Goal: Task Accomplishment & Management: Use online tool/utility

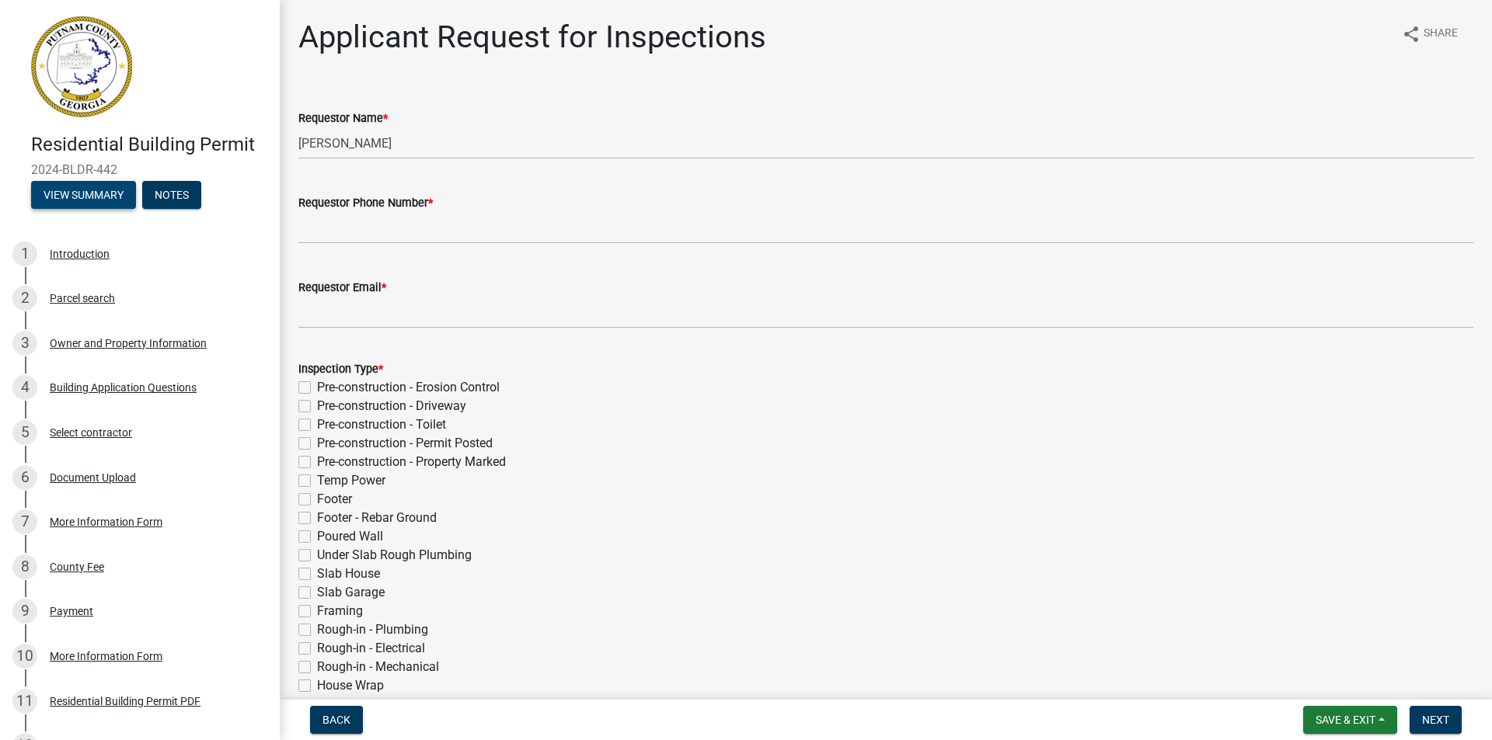
click at [107, 195] on button "View Summary" at bounding box center [83, 195] width 105 height 28
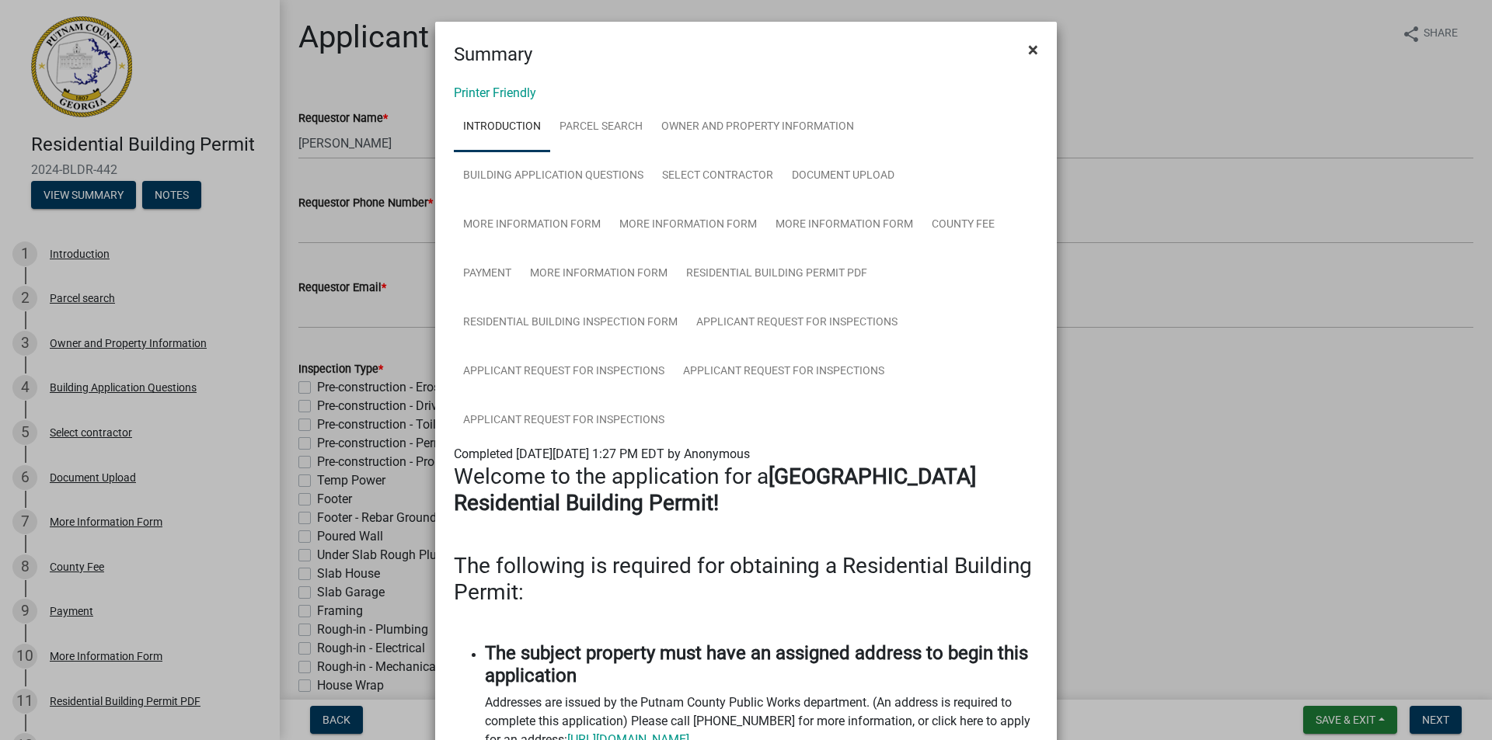
click at [1028, 50] on span "×" at bounding box center [1033, 50] width 10 height 22
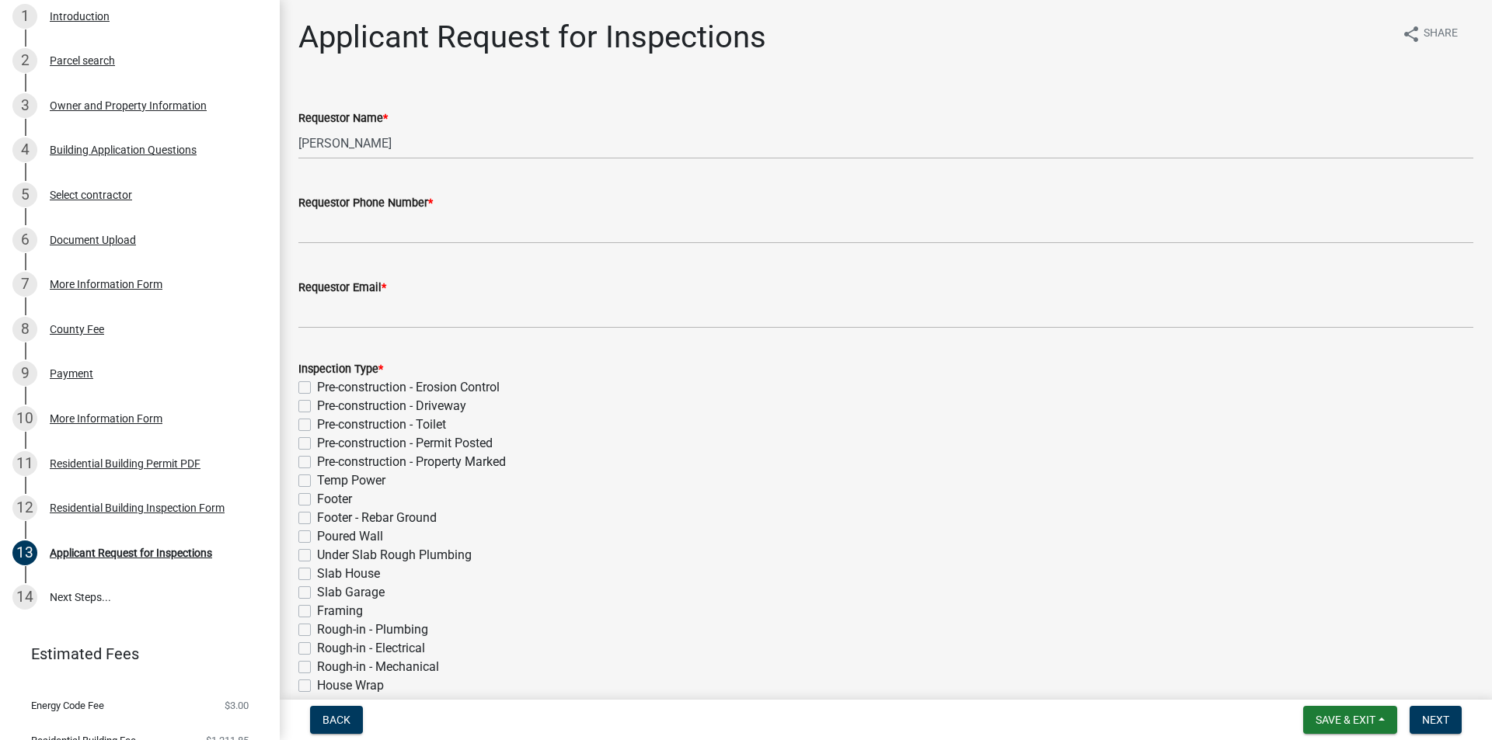
scroll to position [245, 0]
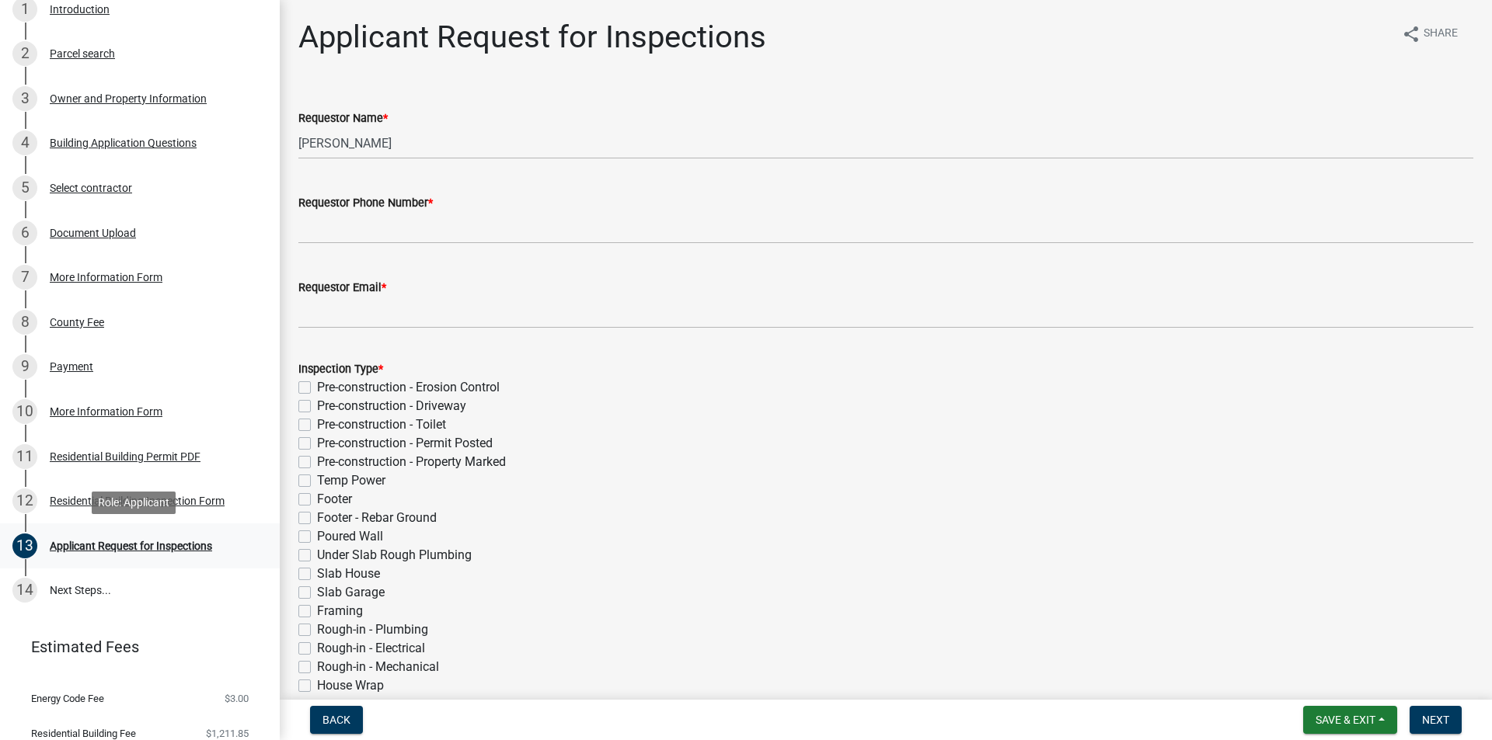
click at [170, 542] on div "Applicant Request for Inspections" at bounding box center [131, 546] width 162 height 11
click at [92, 503] on div "Residential Building Inspection Form" at bounding box center [137, 501] width 175 height 11
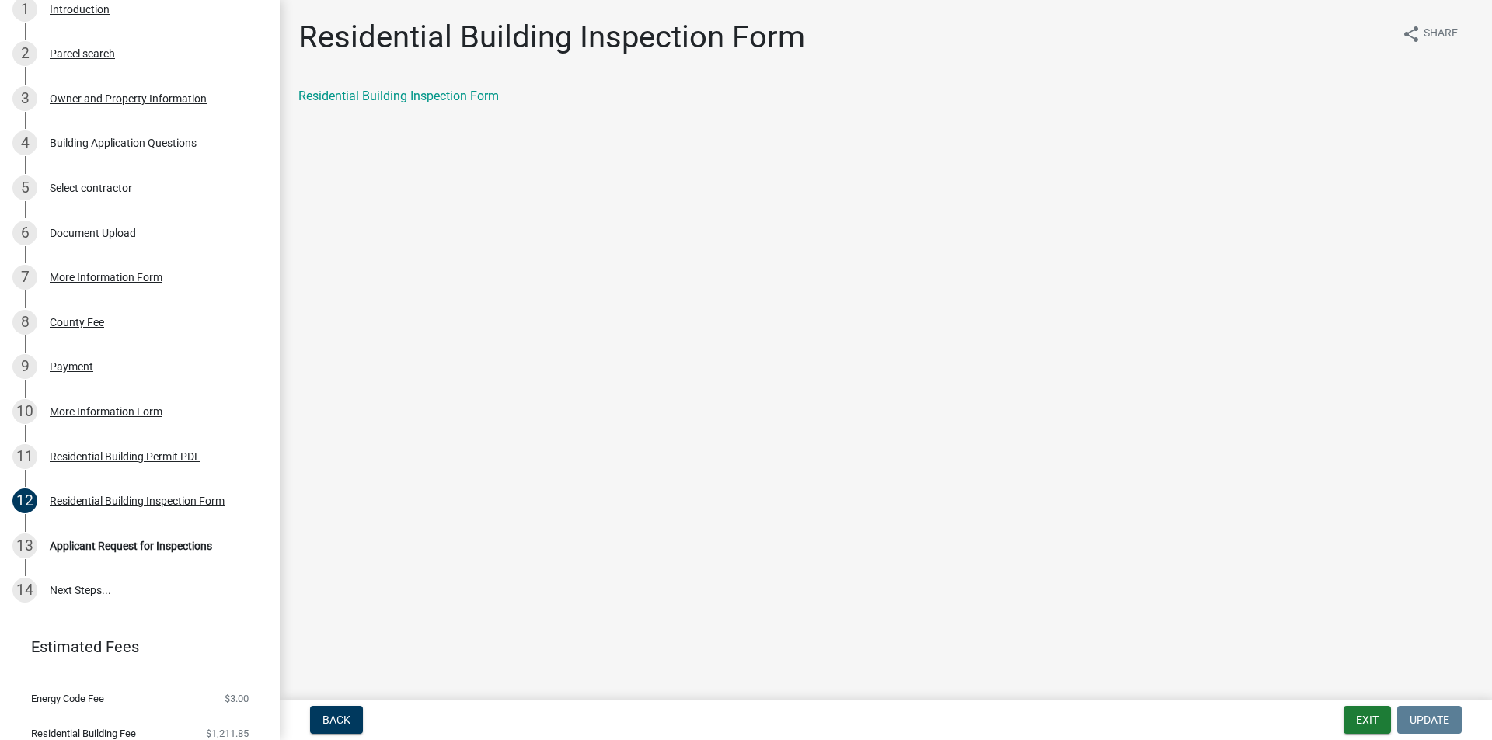
click at [500, 92] on div "Residential Building Inspection Form" at bounding box center [886, 96] width 1198 height 19
click at [470, 99] on link "Residential Building Inspection Form" at bounding box center [398, 96] width 200 height 15
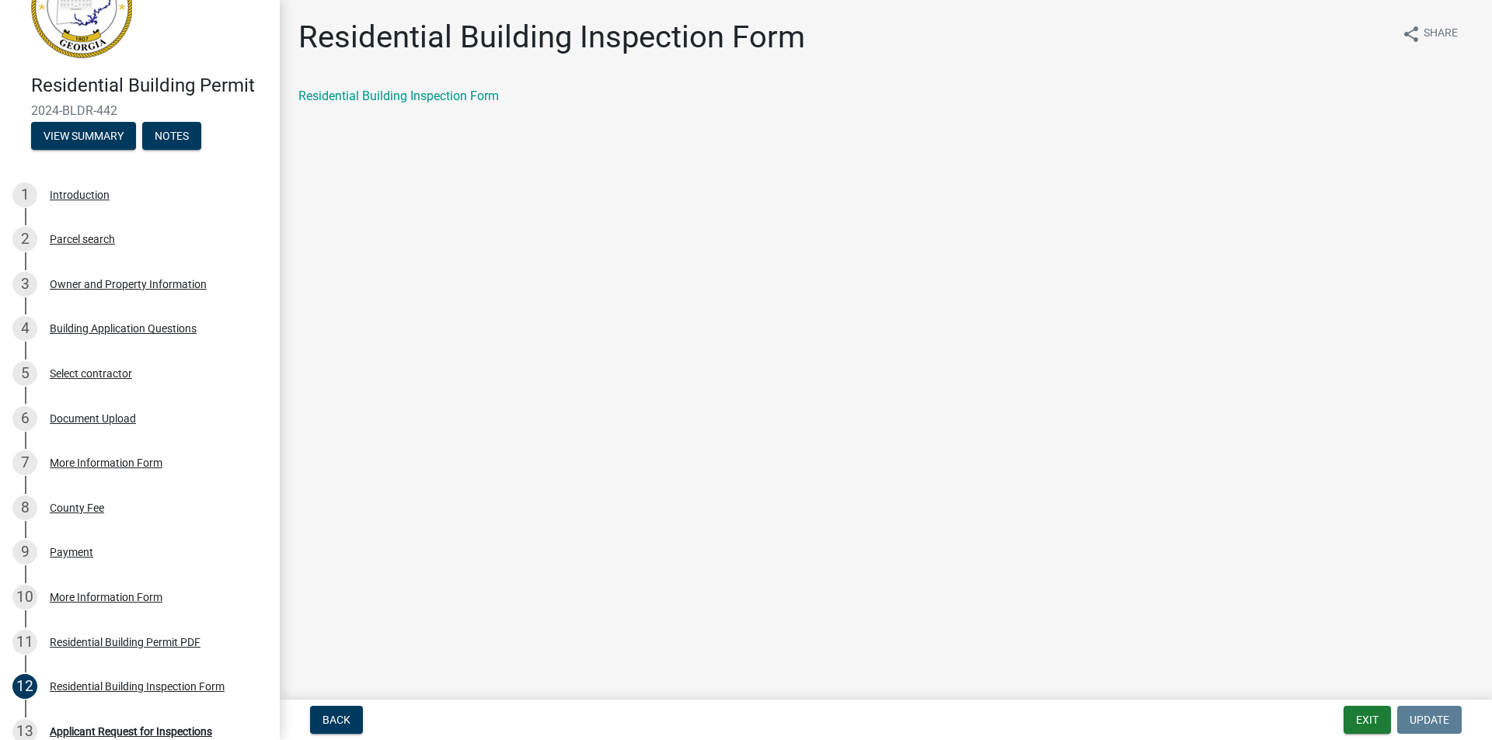
scroll to position [40, 0]
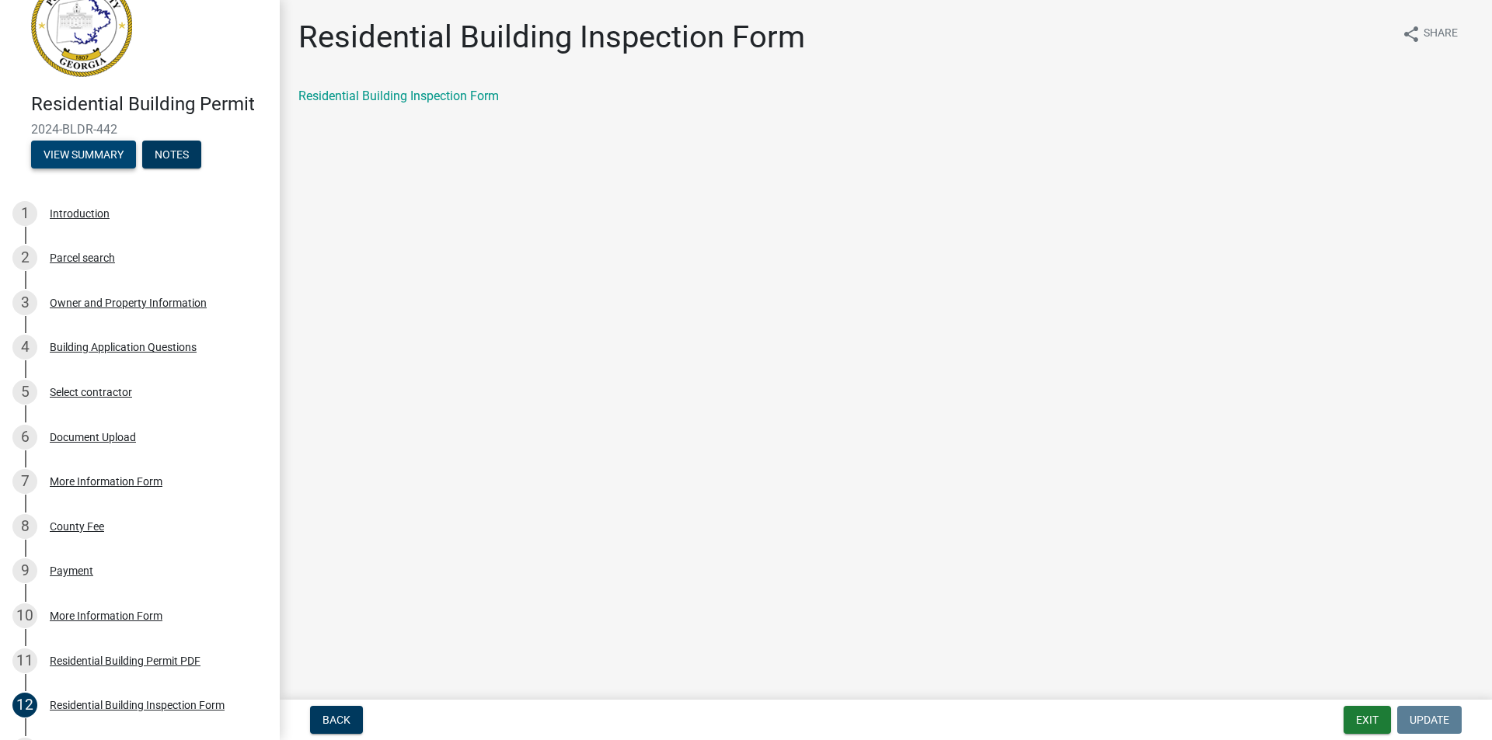
click at [84, 144] on button "View Summary" at bounding box center [83, 155] width 105 height 28
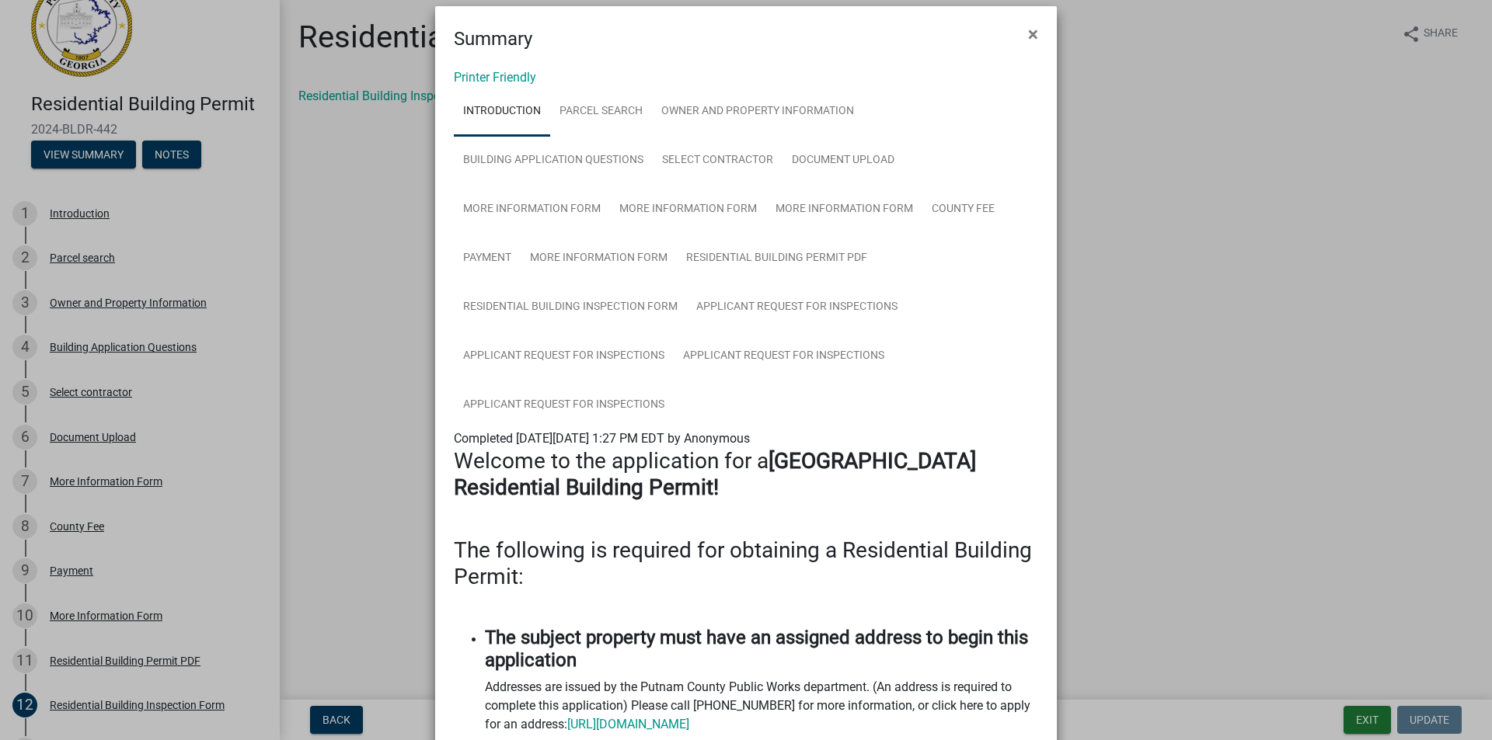
scroll to position [0, 0]
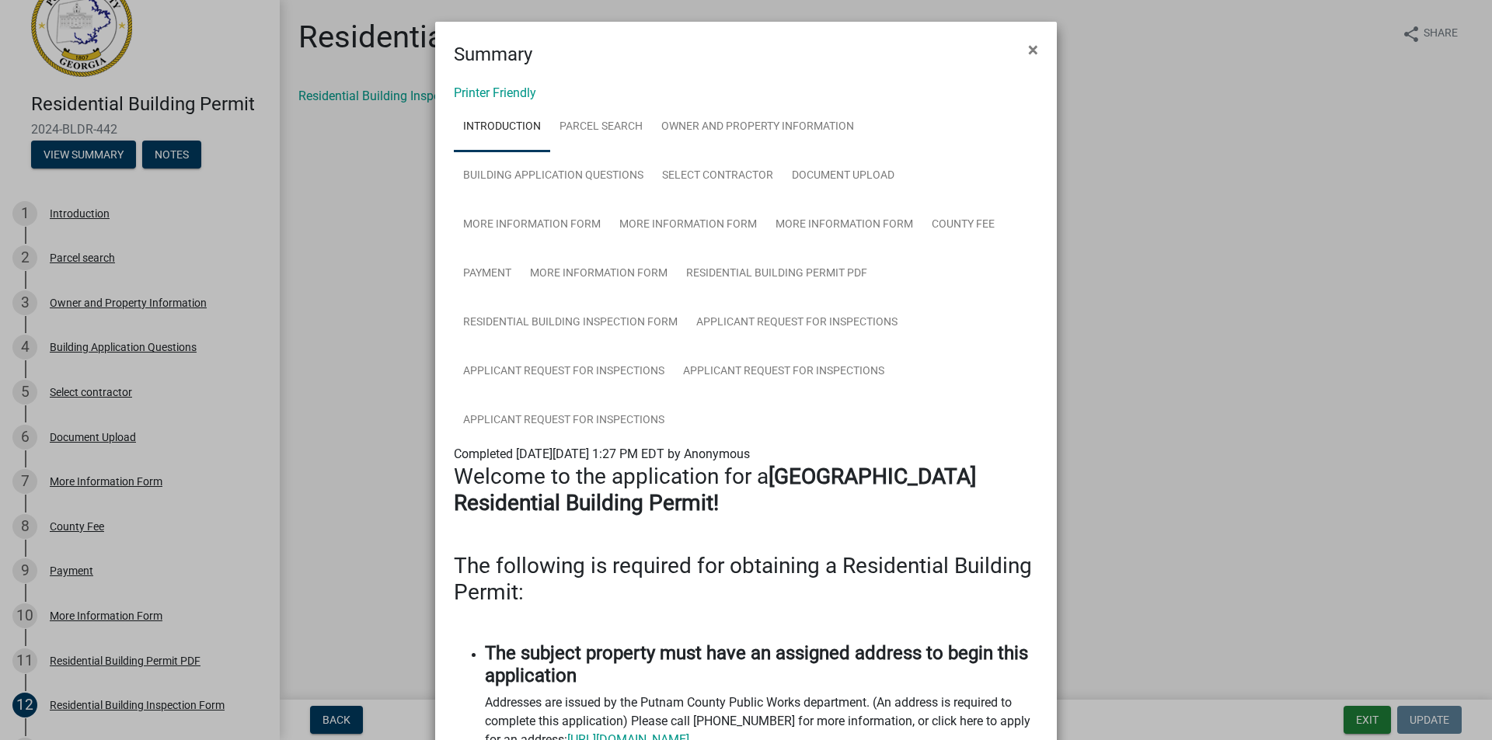
click at [182, 153] on ngb-modal-window "Summary × Printer Friendly Introduction Parcel search Owner and Property Inform…" at bounding box center [746, 370] width 1492 height 740
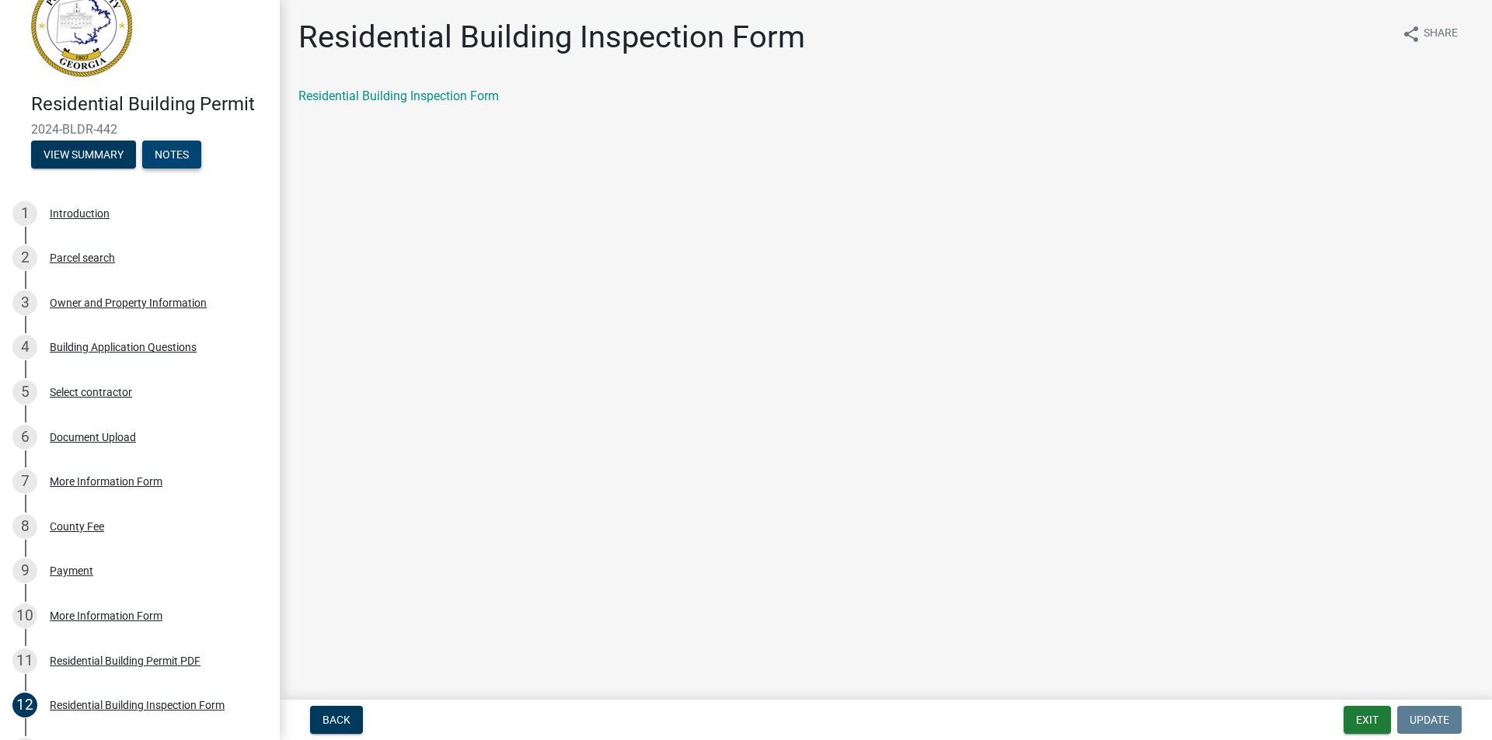
click at [182, 153] on button "Notes" at bounding box center [171, 155] width 59 height 28
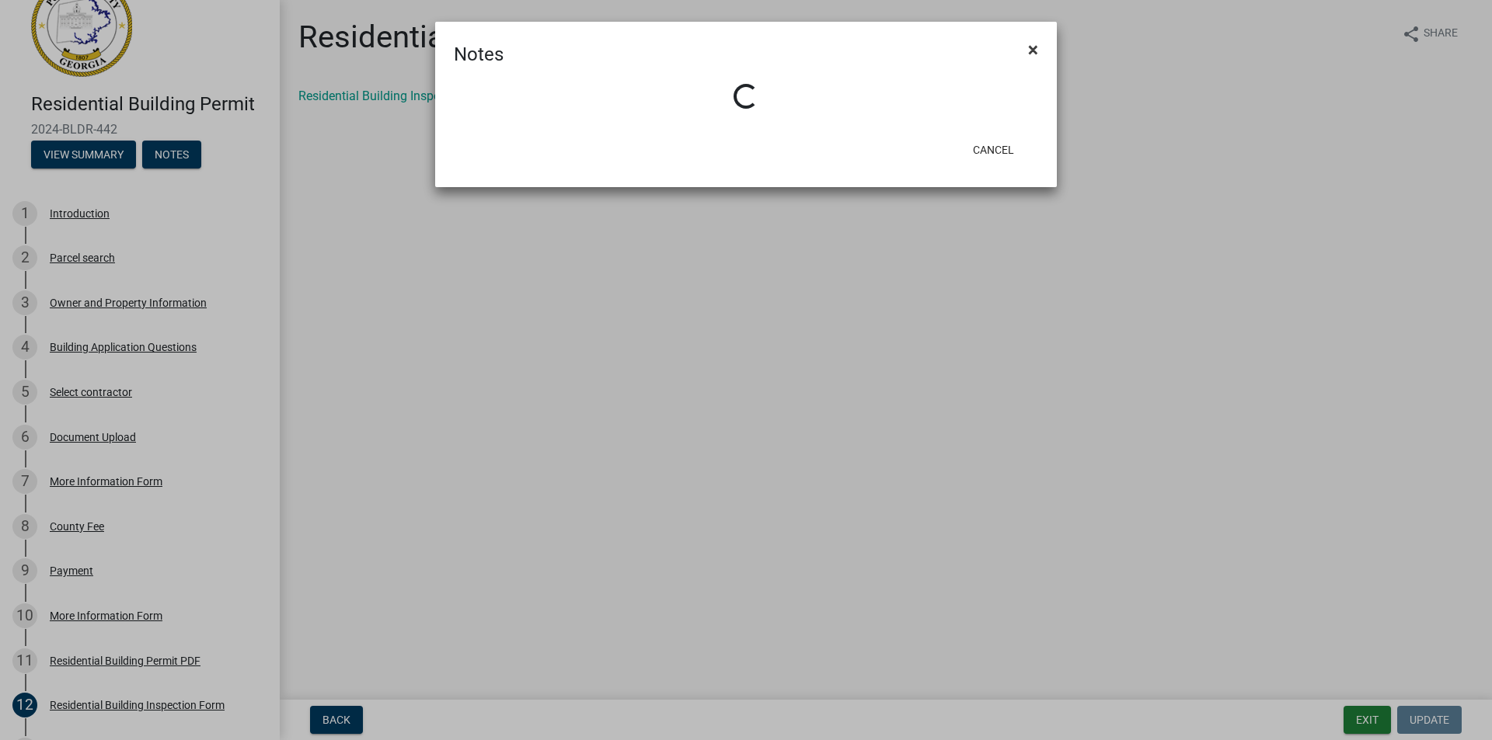
click at [1035, 47] on span "×" at bounding box center [1033, 50] width 10 height 22
